Goal: Information Seeking & Learning: Check status

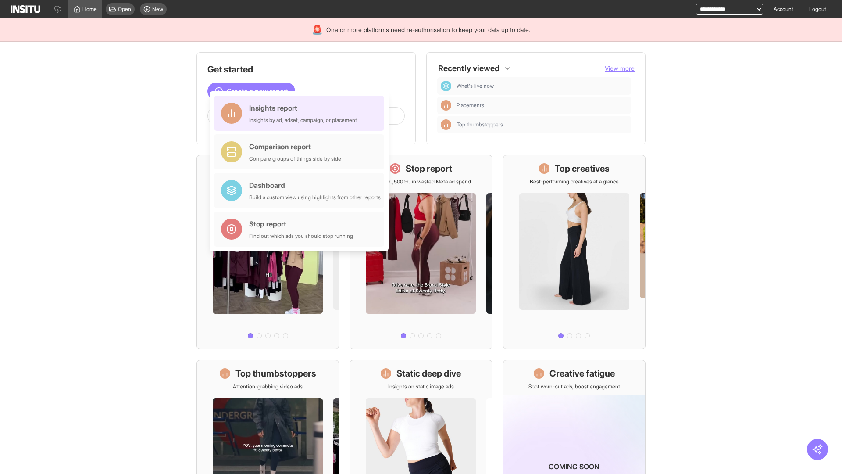
click at [301, 113] on div "Insights report Insights by ad, adset, campaign, or placement" at bounding box center [303, 113] width 108 height 21
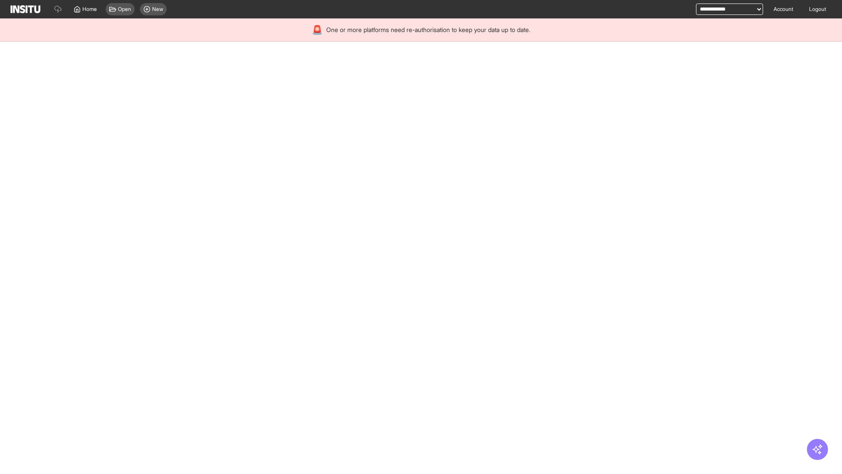
select select "**"
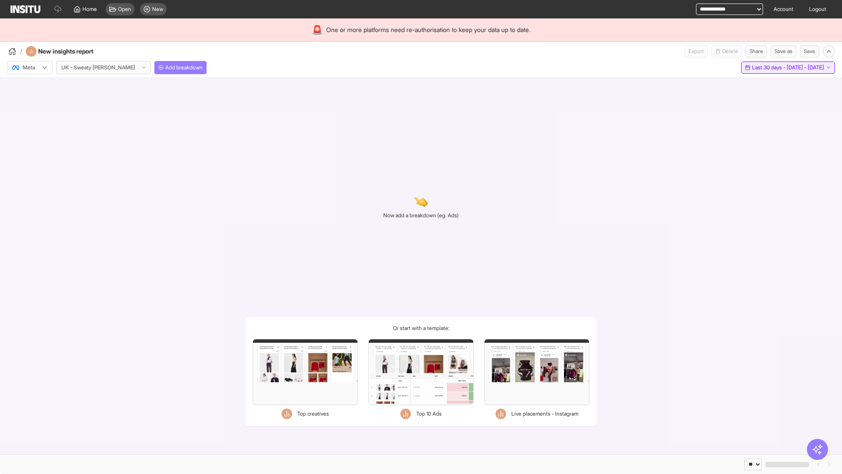
click at [767, 68] on span "Last 30 days - [DATE] - [DATE]" at bounding box center [788, 67] width 72 height 7
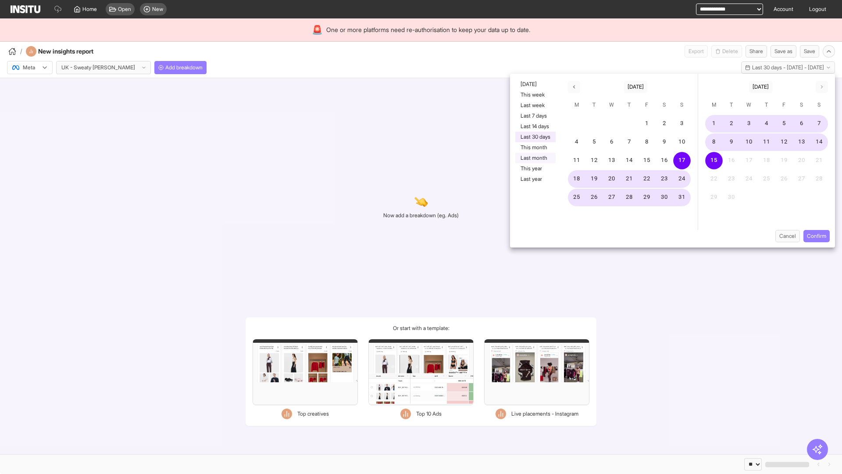
click at [534, 158] on button "Last month" at bounding box center [535, 158] width 40 height 11
